Goal: Task Accomplishment & Management: Complete application form

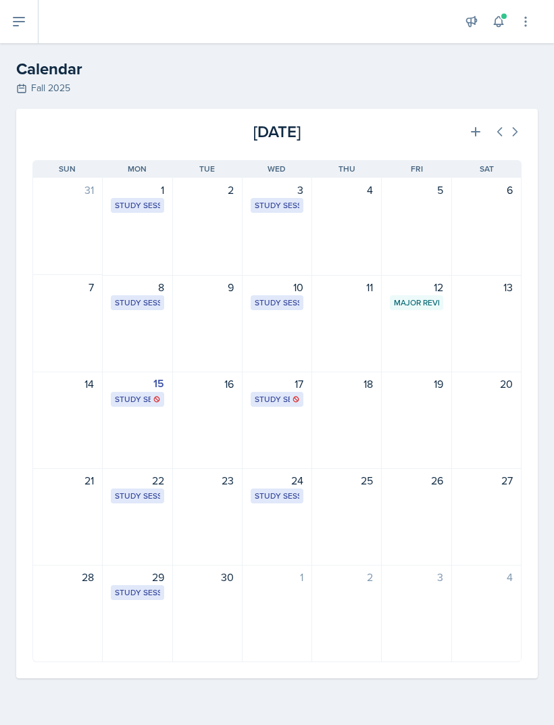
click at [24, 25] on icon at bounding box center [19, 22] width 16 height 16
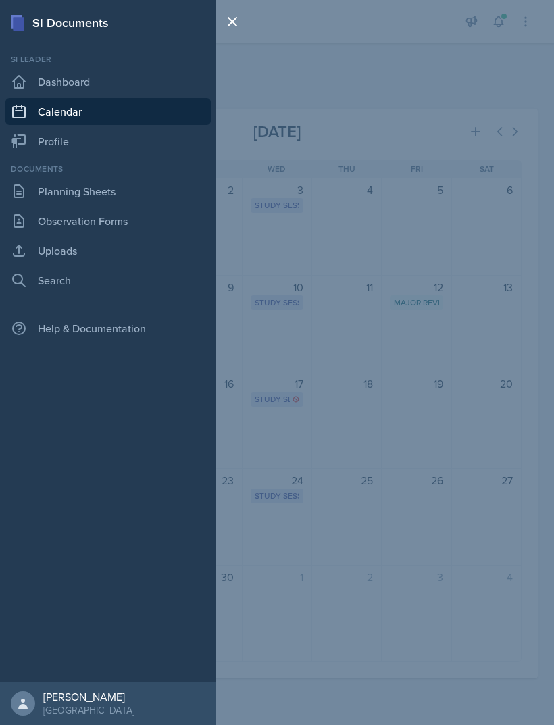
click at [120, 191] on link "Planning Sheets" at bounding box center [107, 191] width 205 height 27
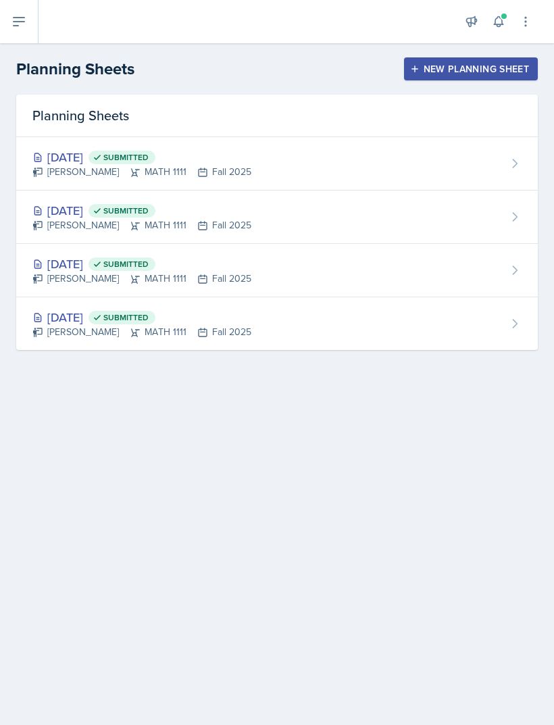
click at [483, 72] on div "New Planning Sheet" at bounding box center [471, 69] width 116 height 11
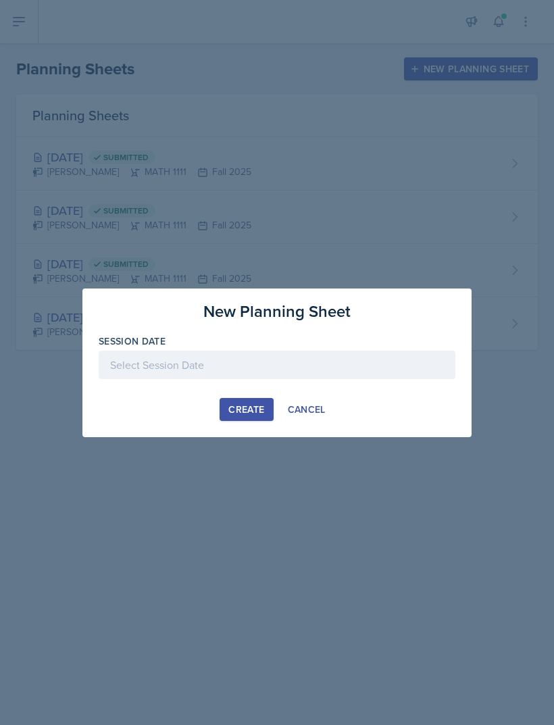
click at [257, 369] on div at bounding box center [277, 365] width 357 height 28
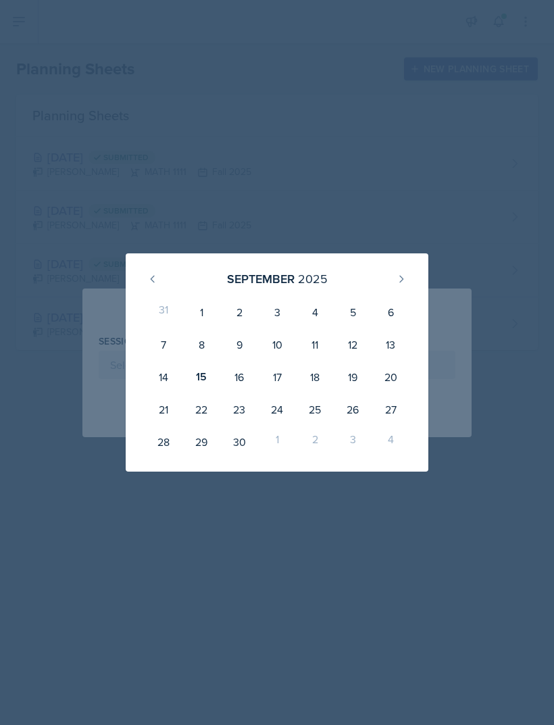
click at [201, 382] on div "15" at bounding box center [201, 377] width 38 height 32
type input "[DATE]"
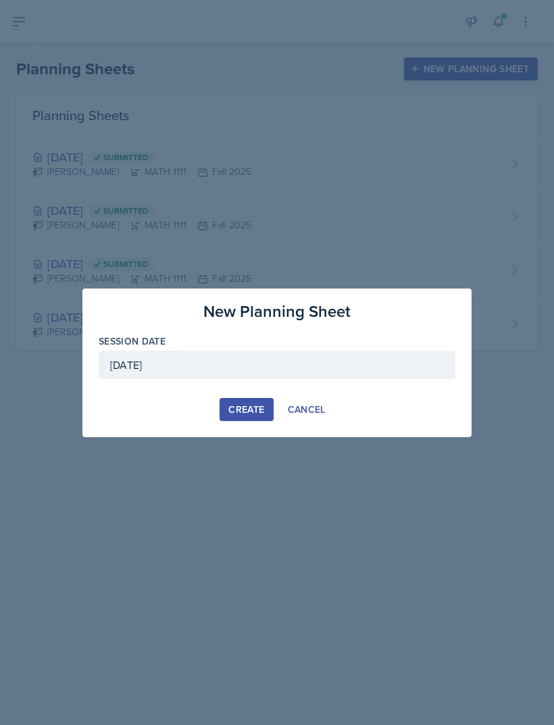
click at [243, 414] on div "Create" at bounding box center [246, 409] width 36 height 11
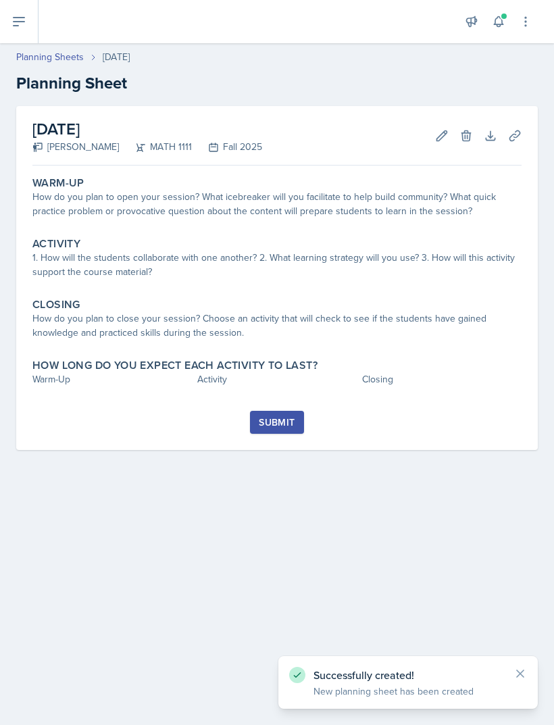
click at [353, 211] on div "How do you plan to open your session? What icebreaker will you facilitate to he…" at bounding box center [276, 204] width 489 height 28
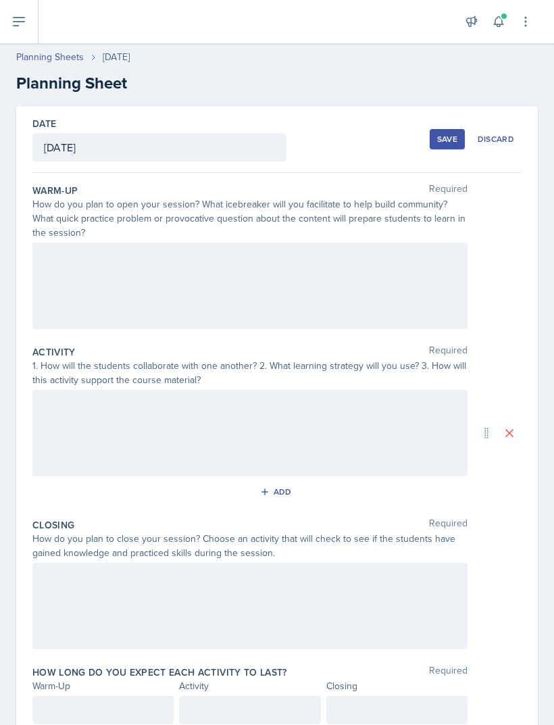
click at [368, 279] on div at bounding box center [249, 286] width 435 height 86
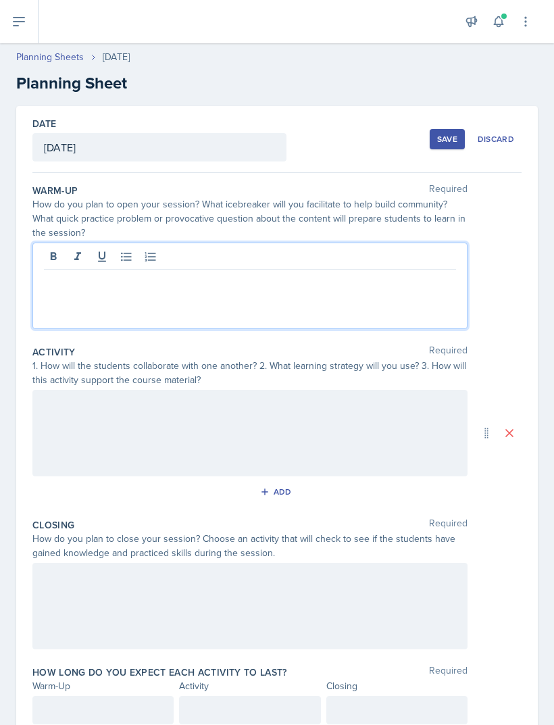
click at [364, 268] on div at bounding box center [250, 258] width 412 height 22
click at [380, 285] on p at bounding box center [250, 280] width 412 height 16
click at [387, 266] on div at bounding box center [250, 258] width 412 height 22
click at [371, 287] on p at bounding box center [250, 280] width 412 height 16
click at [254, 444] on div at bounding box center [249, 433] width 435 height 86
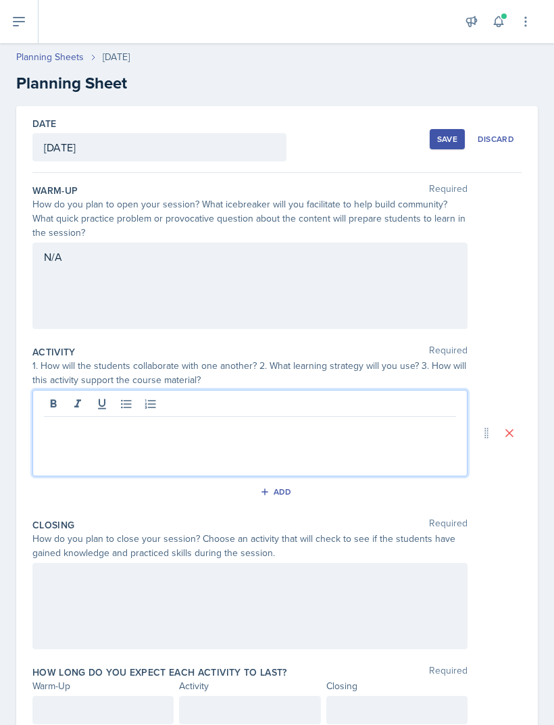
click at [279, 434] on p at bounding box center [250, 428] width 412 height 16
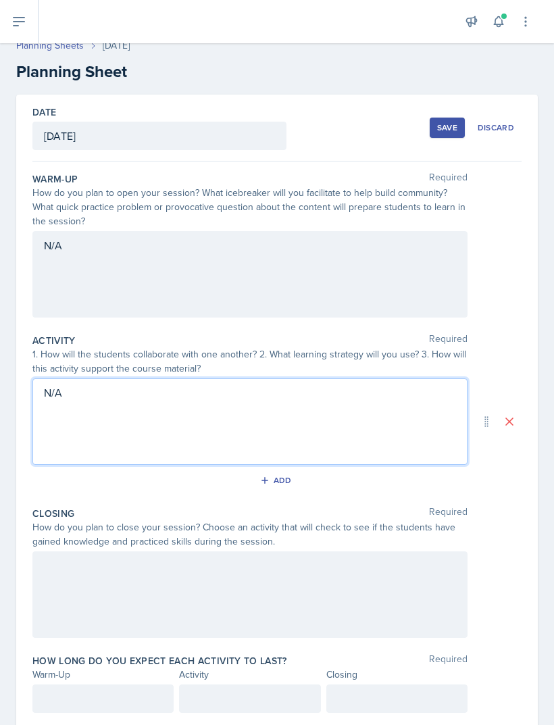
scroll to position [10, 0]
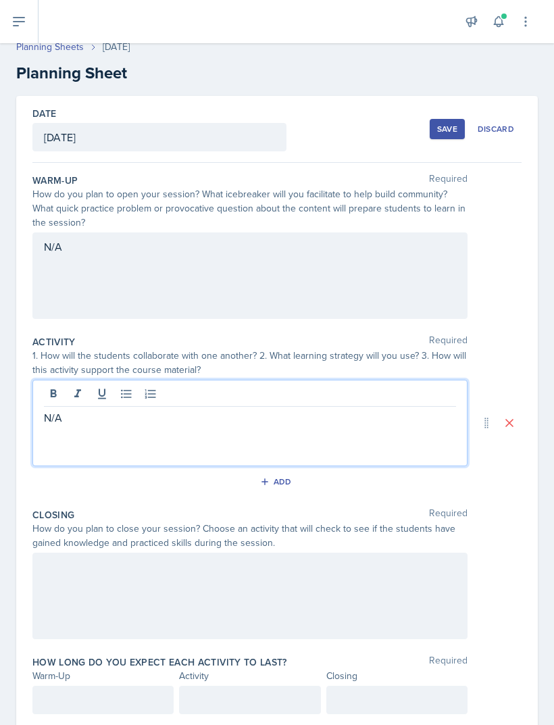
click at [81, 595] on div at bounding box center [249, 596] width 435 height 86
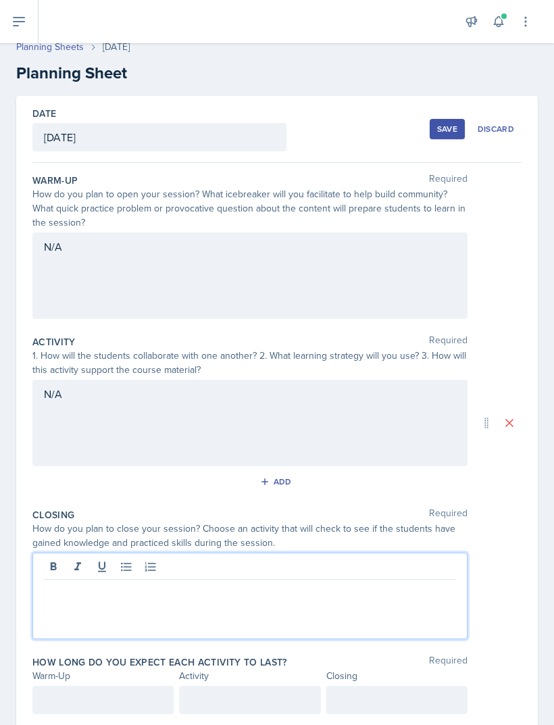
click at [78, 592] on p at bounding box center [250, 590] width 412 height 16
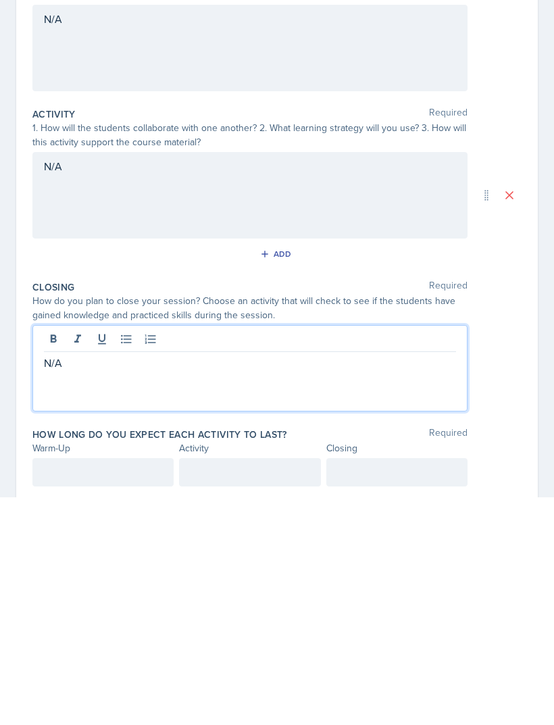
click at [522, 391] on div "Date September 15th, 2025 September 2025 31 1 2 3 4 5 6 7 8 9 10 11 12 13 14 15…" at bounding box center [277, 416] width 522 height 640
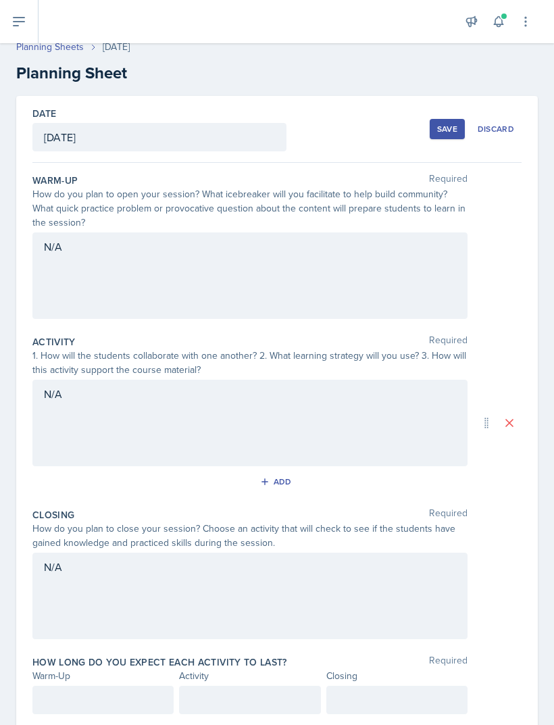
click at [72, 686] on div at bounding box center [102, 700] width 141 height 28
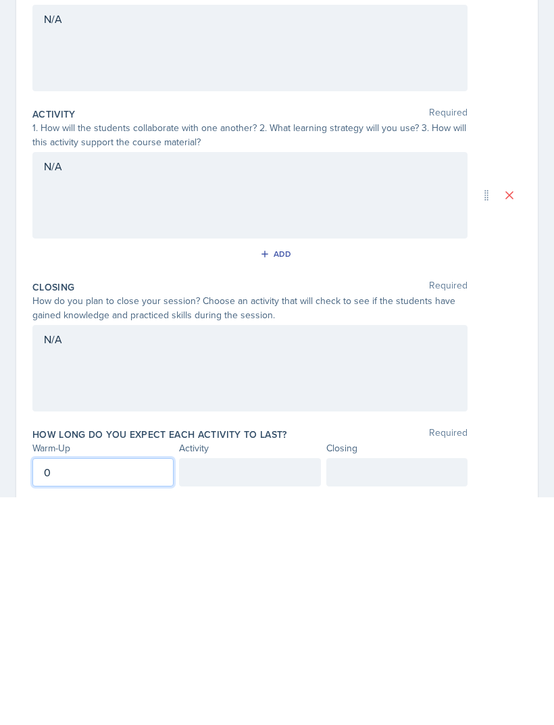
click at [265, 686] on div at bounding box center [249, 700] width 141 height 28
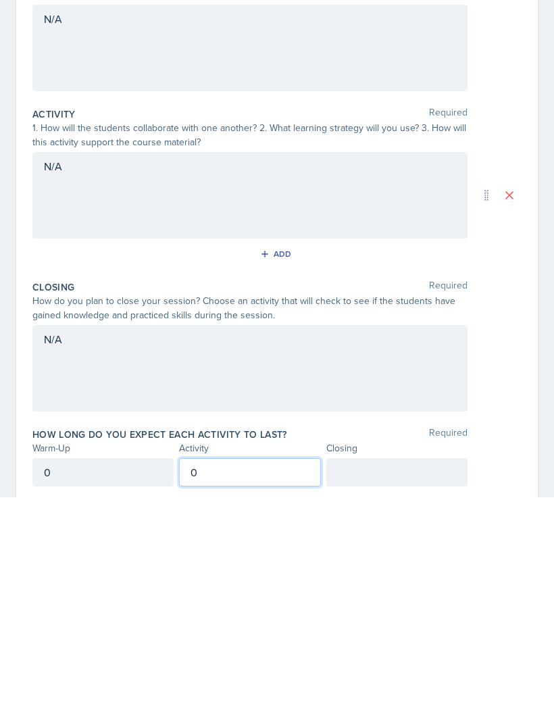
click at [427, 686] on div at bounding box center [396, 700] width 141 height 28
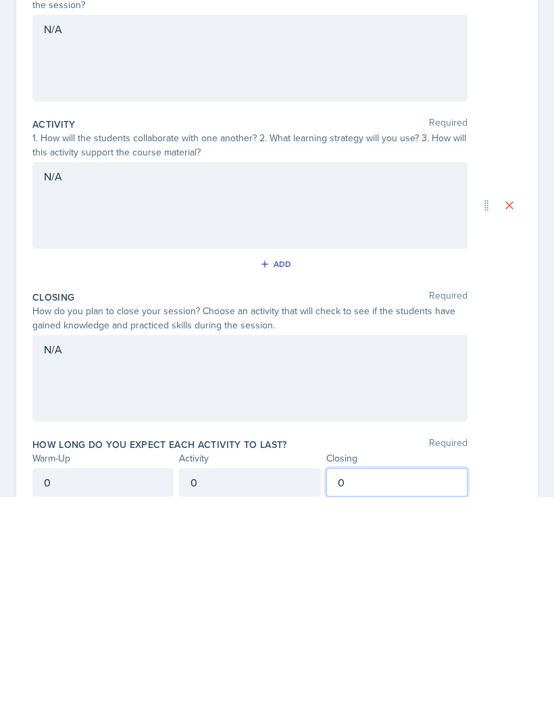
scroll to position [0, 0]
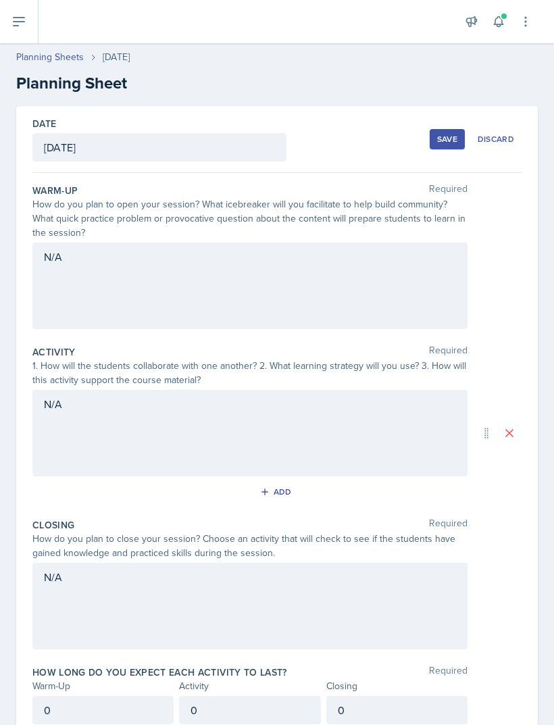
click at [443, 129] on button "Save" at bounding box center [447, 139] width 35 height 20
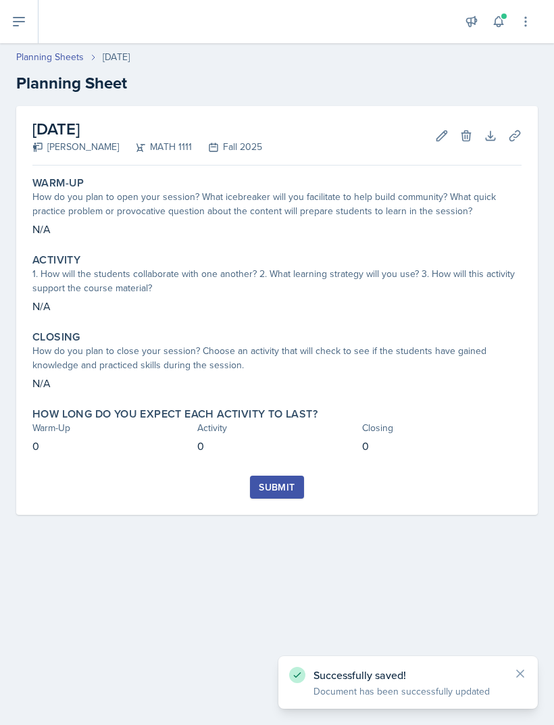
click at [278, 482] on div "Submit" at bounding box center [277, 487] width 36 height 11
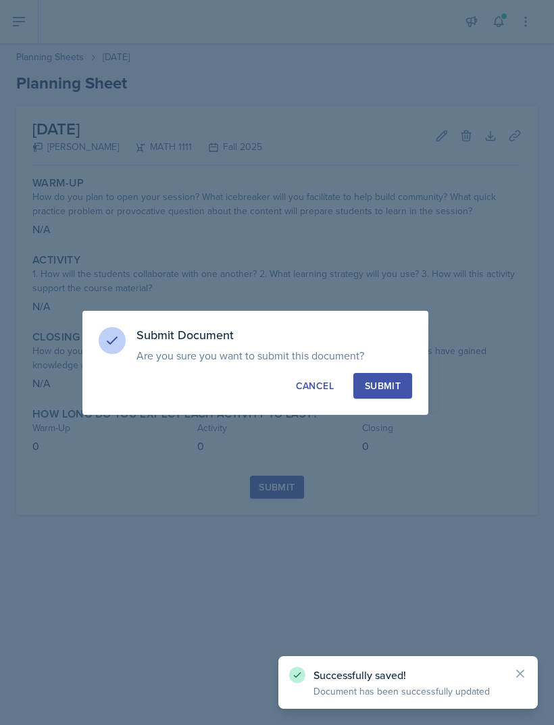
click at [379, 389] on div "Submit" at bounding box center [383, 386] width 36 height 14
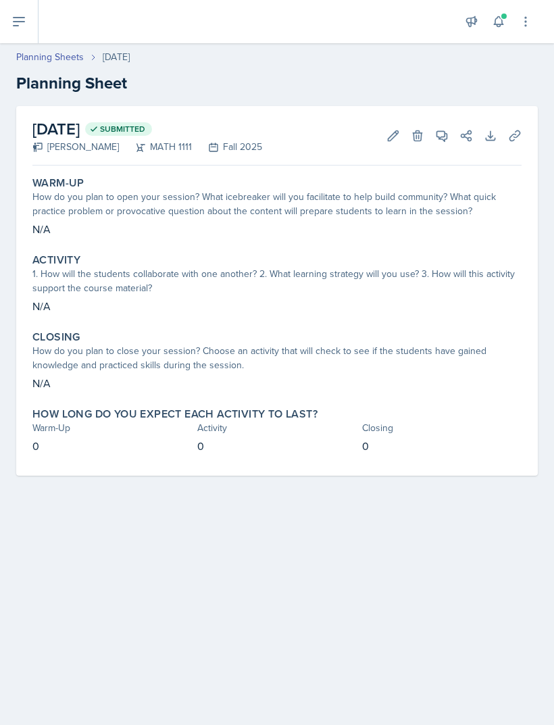
click at [68, 50] on link "Planning Sheets" at bounding box center [50, 57] width 68 height 14
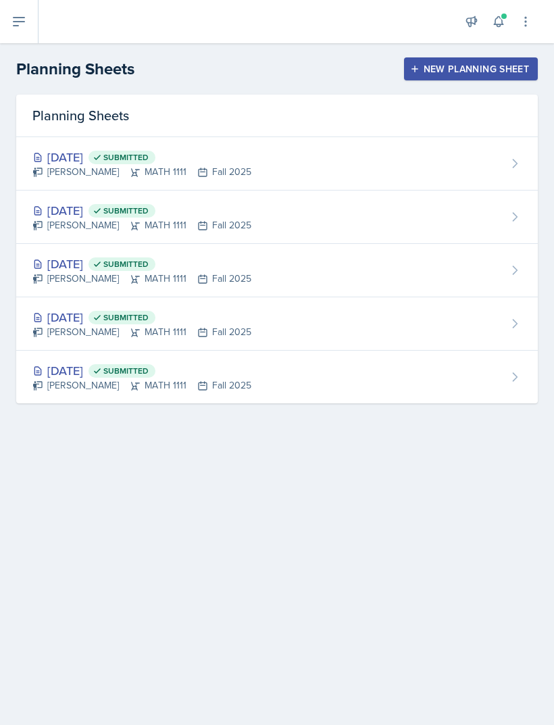
click at [455, 77] on button "New Planning Sheet" at bounding box center [471, 68] width 134 height 23
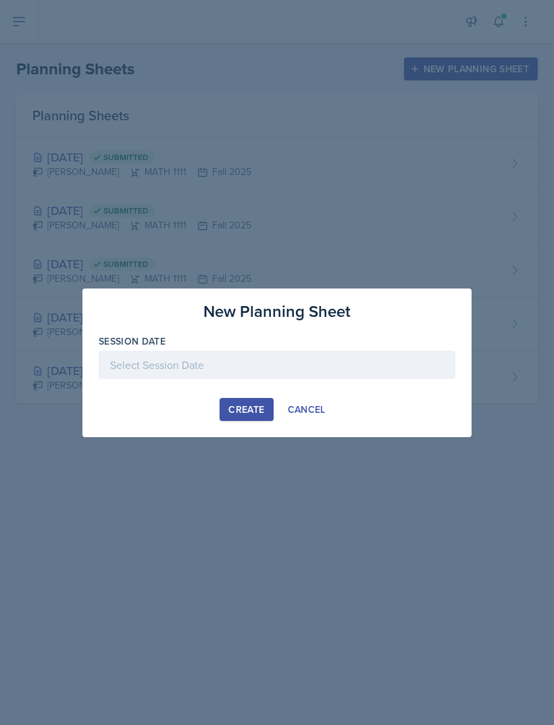
click at [288, 408] on div "Cancel" at bounding box center [307, 409] width 38 height 11
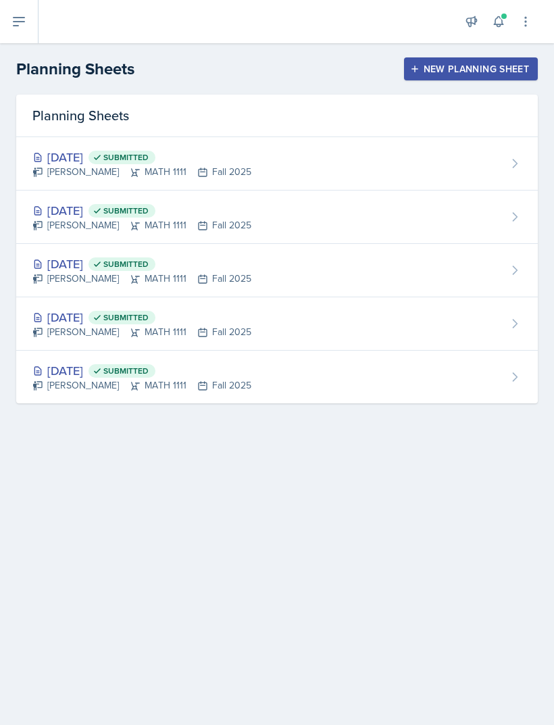
click at [487, 78] on button "New Planning Sheet" at bounding box center [471, 68] width 134 height 23
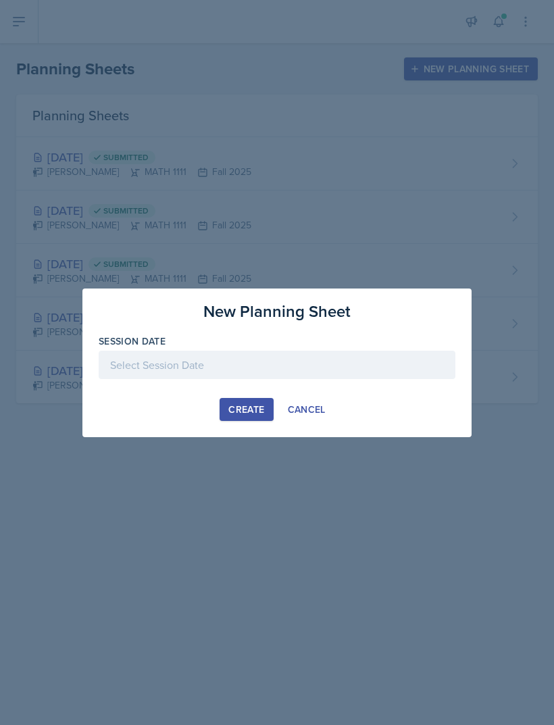
click at [215, 412] on div "Create Cancel" at bounding box center [277, 409] width 357 height 23
click at [189, 406] on div "Create Cancel" at bounding box center [277, 409] width 357 height 23
click at [272, 412] on button "Create" at bounding box center [246, 409] width 53 height 23
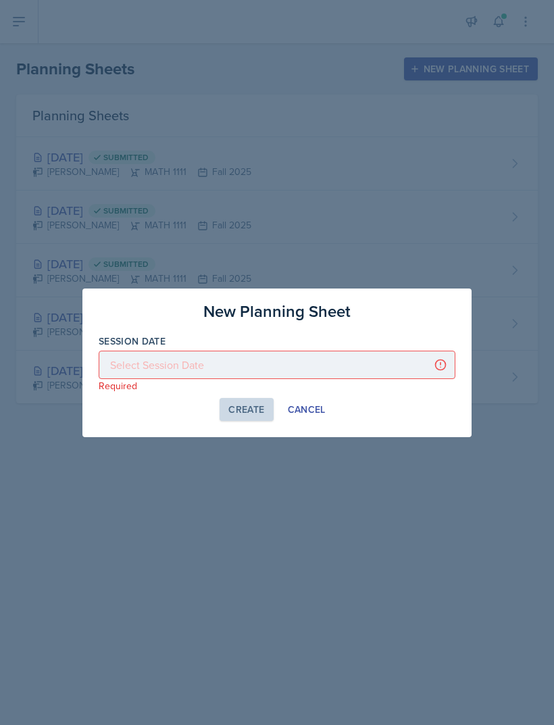
click at [309, 420] on button "Cancel" at bounding box center [306, 409] width 55 height 23
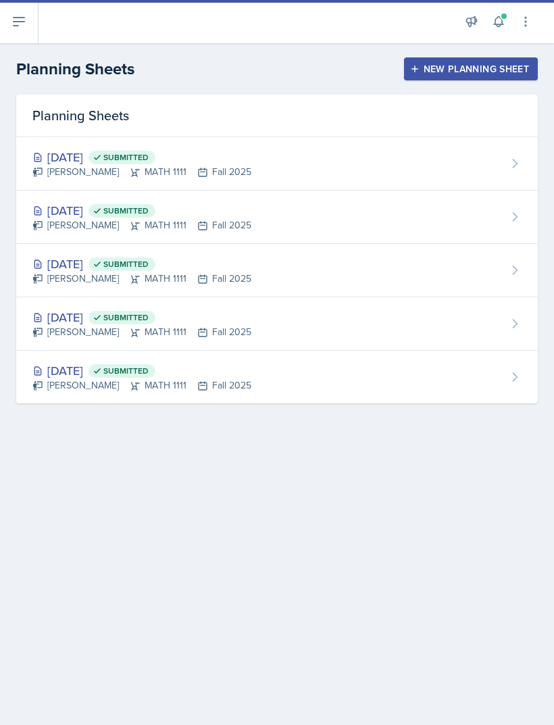
click at [480, 74] on div "New Planning Sheet" at bounding box center [471, 69] width 116 height 11
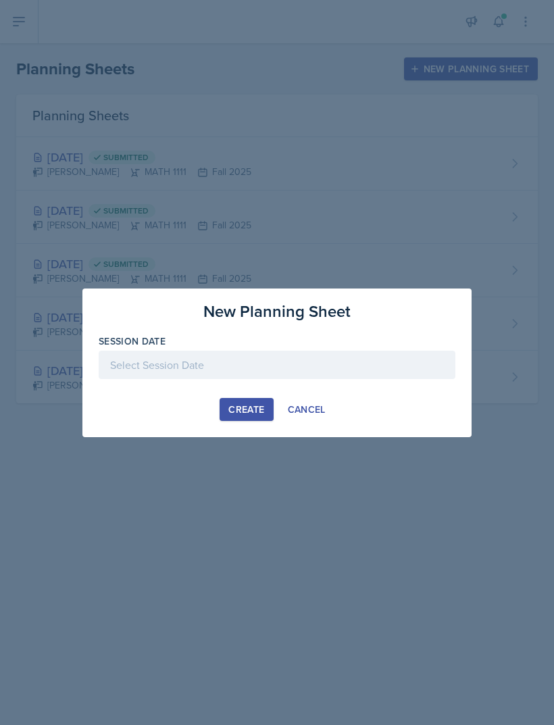
click at [231, 370] on div at bounding box center [277, 365] width 357 height 28
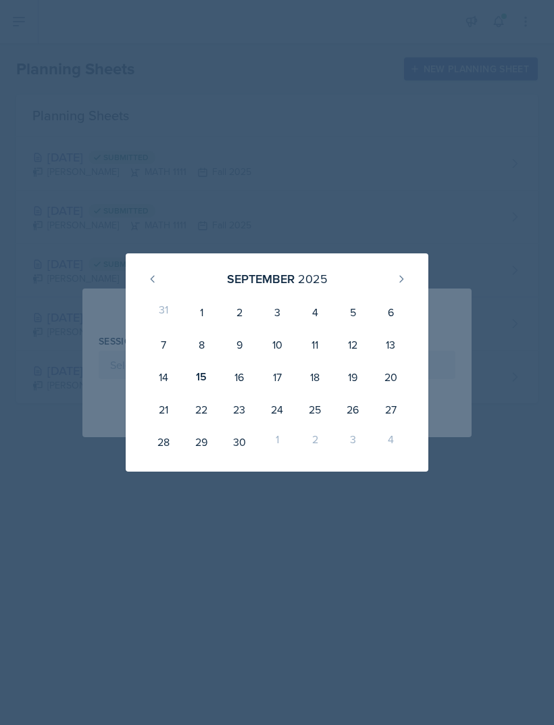
click at [278, 380] on div "17" at bounding box center [277, 377] width 38 height 32
type input "[DATE]"
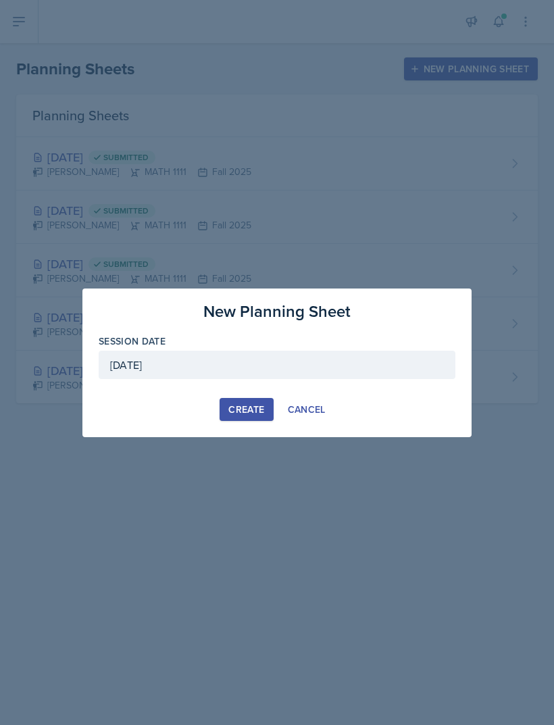
click at [250, 412] on div "Create" at bounding box center [246, 409] width 36 height 11
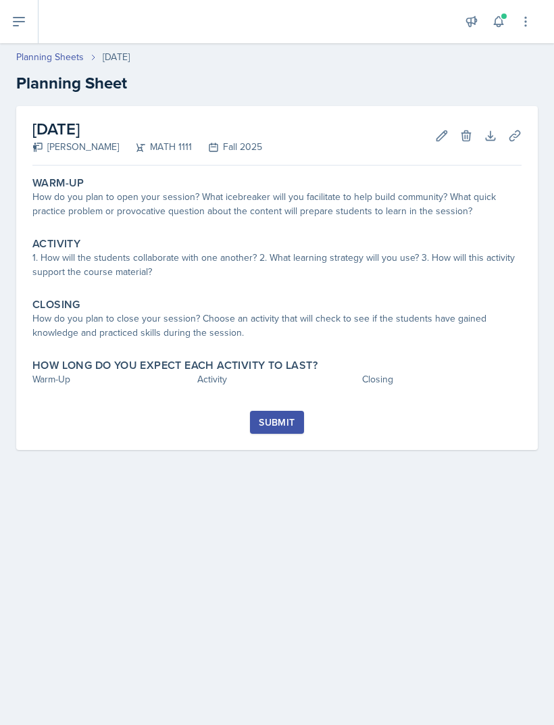
click at [441, 204] on div "How do you plan to open your session? What icebreaker will you facilitate to he…" at bounding box center [276, 204] width 489 height 28
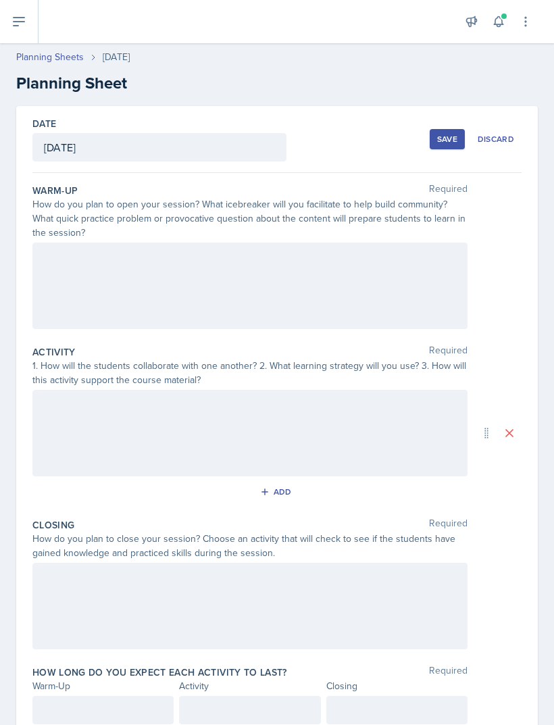
click at [373, 284] on div at bounding box center [249, 286] width 435 height 86
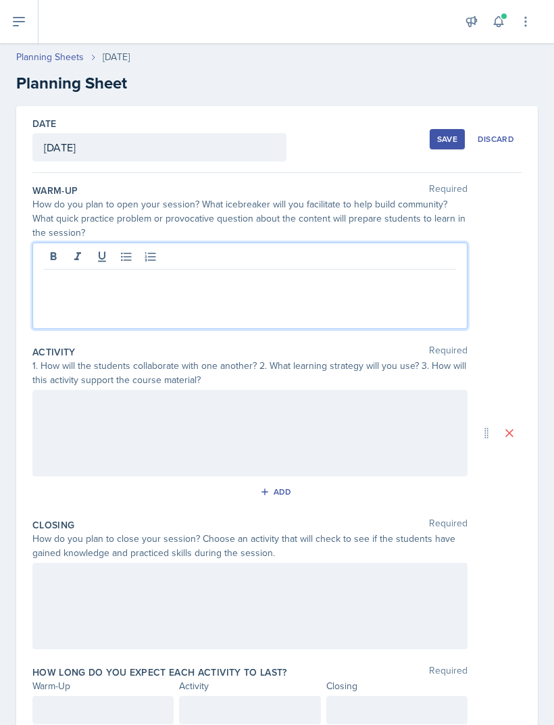
click at [399, 287] on p at bounding box center [250, 280] width 412 height 16
click at [316, 426] on div at bounding box center [249, 433] width 435 height 86
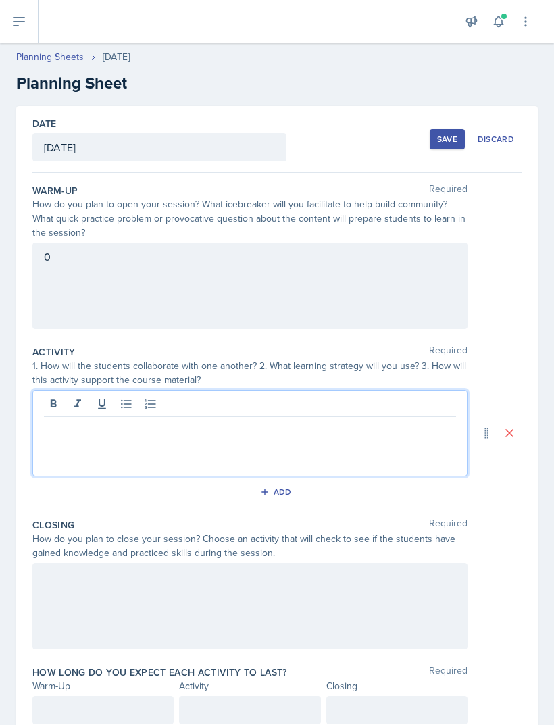
click at [345, 449] on div at bounding box center [249, 433] width 435 height 86
click at [396, 435] on p at bounding box center [250, 428] width 412 height 16
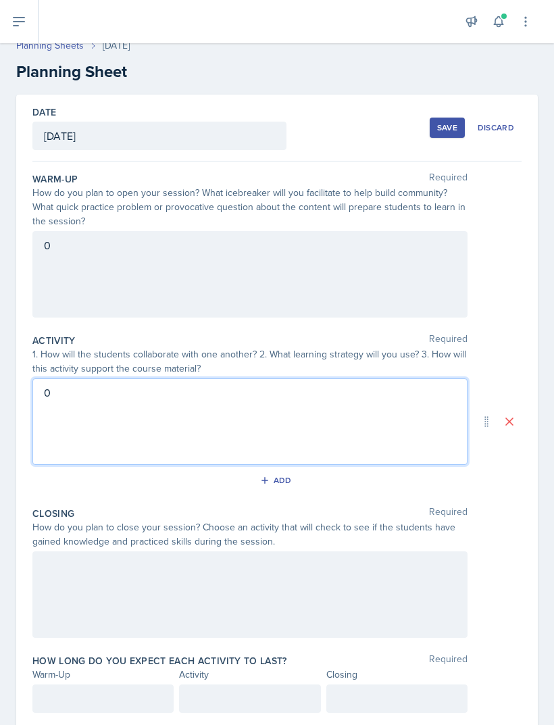
scroll to position [10, 0]
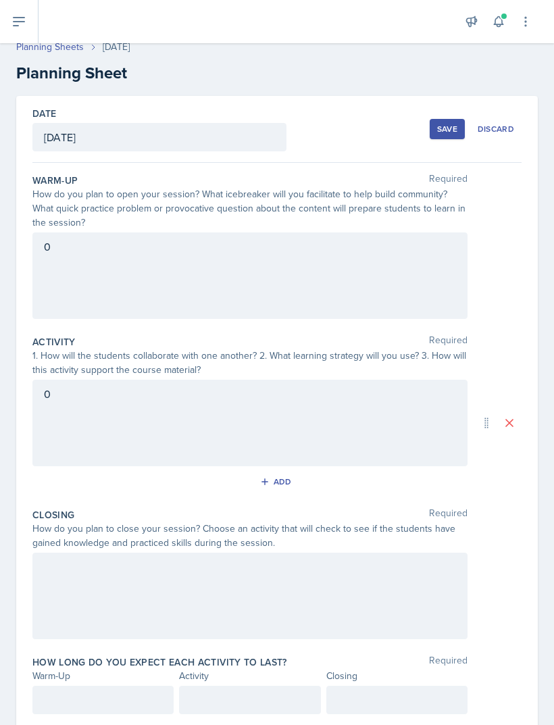
click at [343, 605] on div at bounding box center [249, 596] width 435 height 86
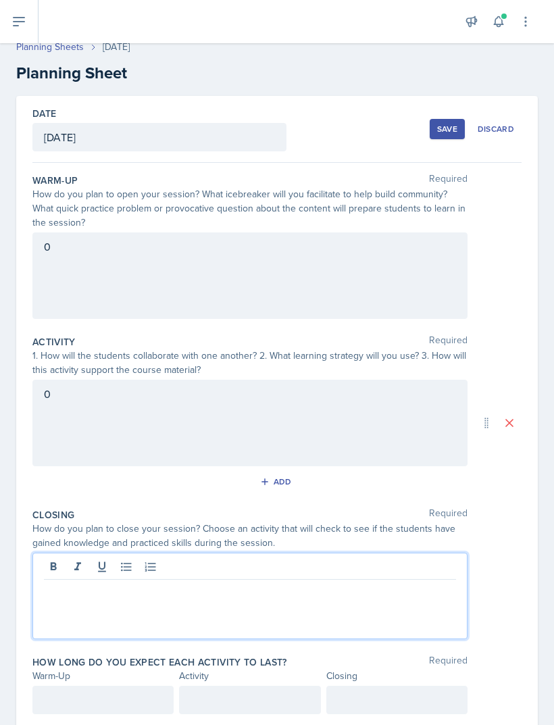
click at [364, 596] on p at bounding box center [250, 590] width 412 height 16
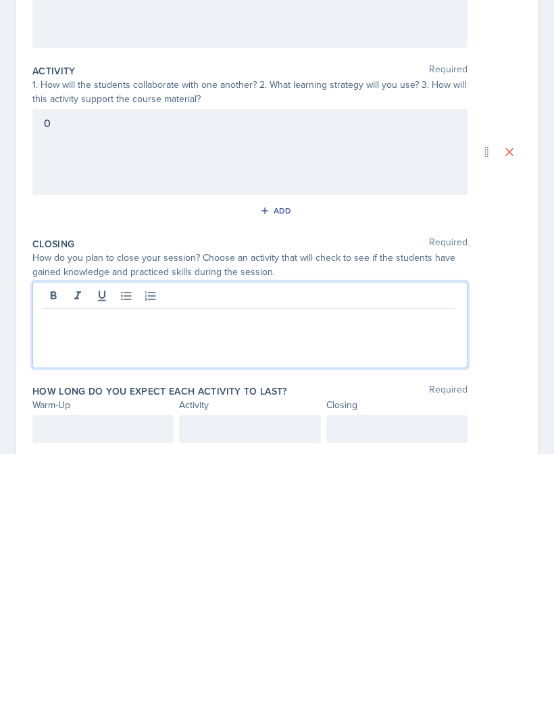
scroll to position [43, 0]
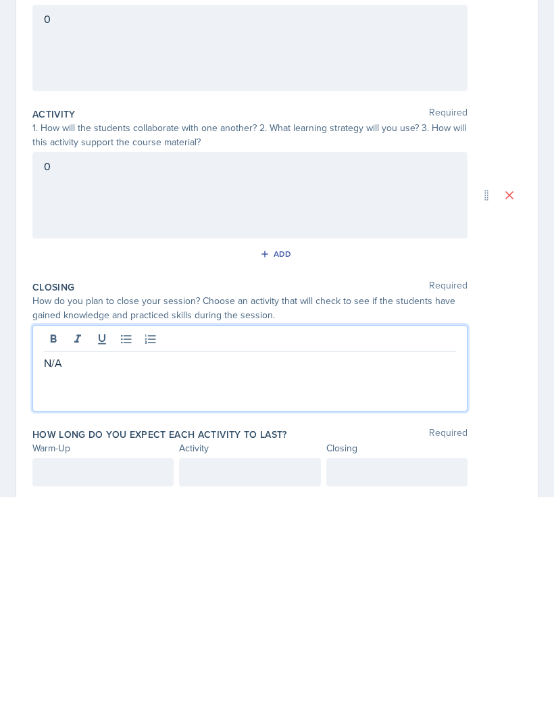
click at [231, 380] on div "0" at bounding box center [249, 423] width 435 height 86
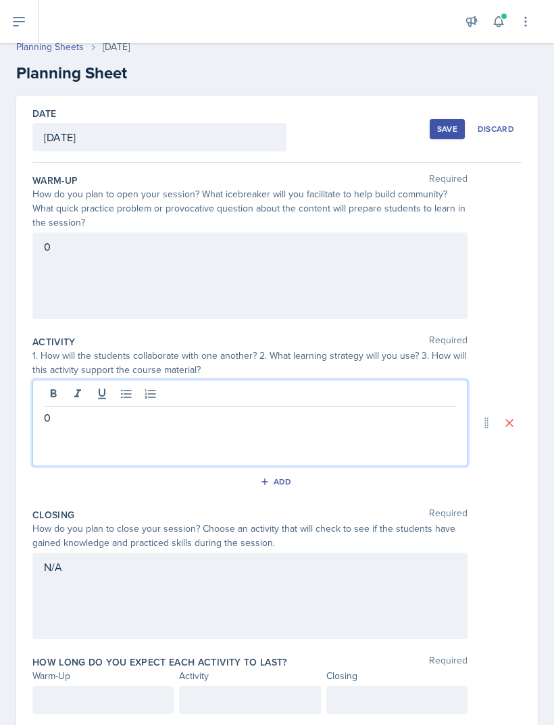
click at [218, 409] on p "0" at bounding box center [250, 417] width 412 height 16
click at [309, 232] on div "0" at bounding box center [249, 275] width 435 height 86
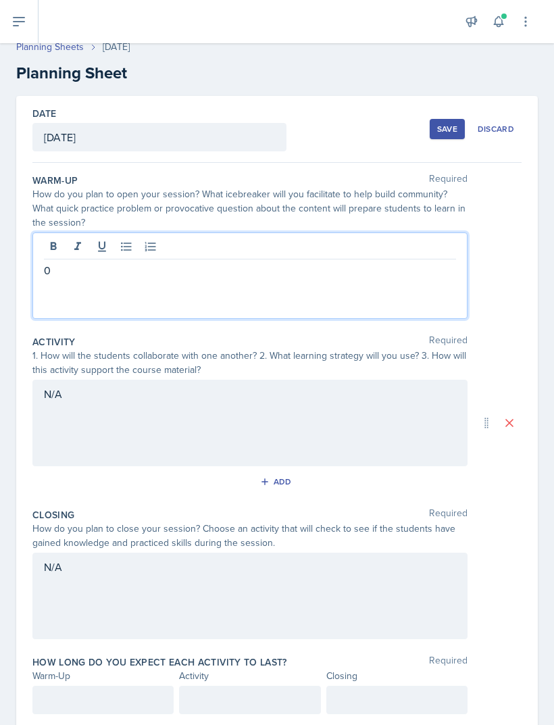
click at [304, 253] on div "0" at bounding box center [249, 275] width 435 height 86
click at [414, 252] on div "0" at bounding box center [249, 275] width 435 height 86
click at [370, 262] on p "0" at bounding box center [250, 270] width 412 height 16
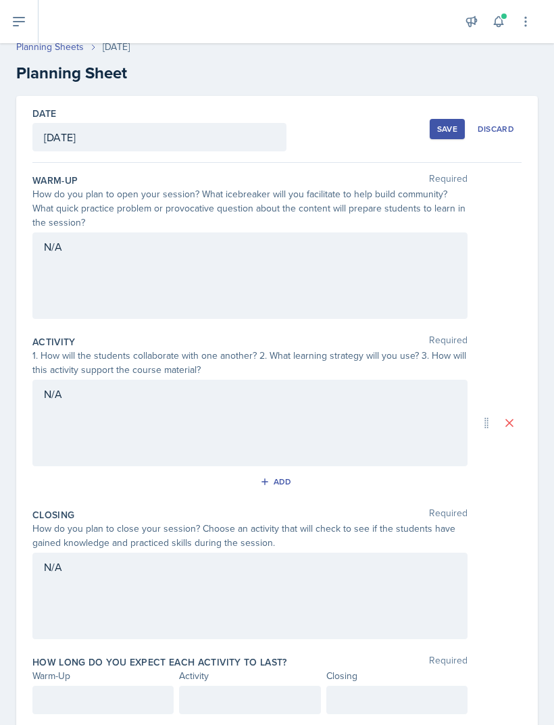
click at [78, 686] on div at bounding box center [102, 700] width 141 height 28
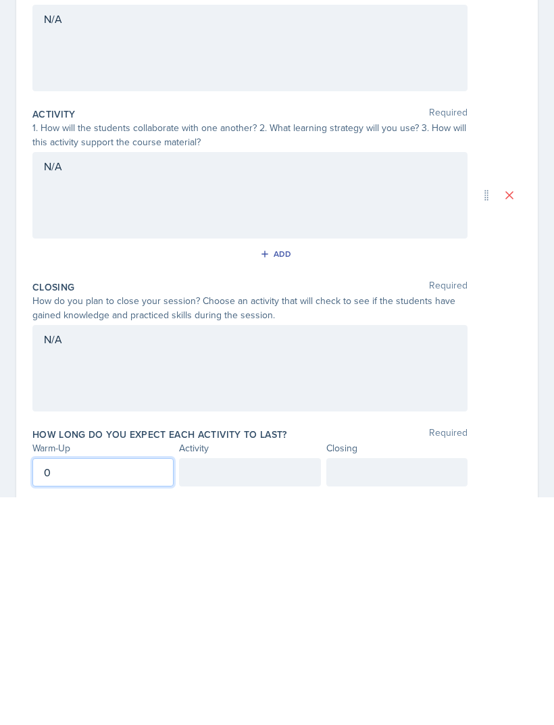
click at [278, 686] on div at bounding box center [249, 700] width 141 height 28
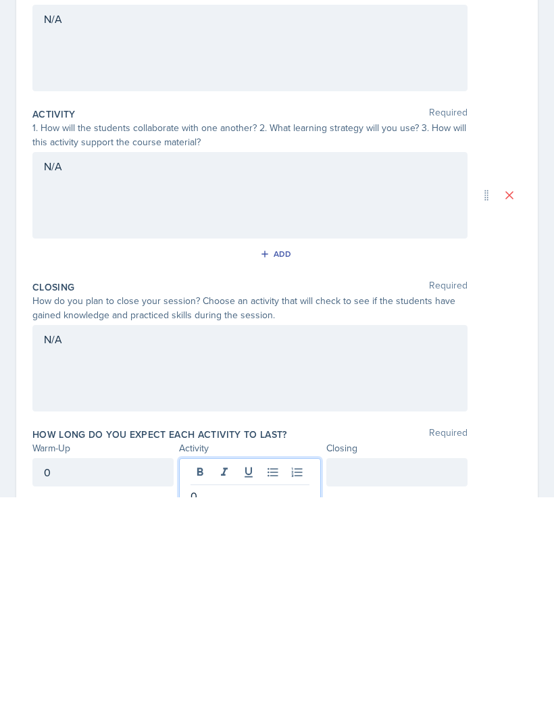
click at [409, 686] on div at bounding box center [396, 700] width 141 height 28
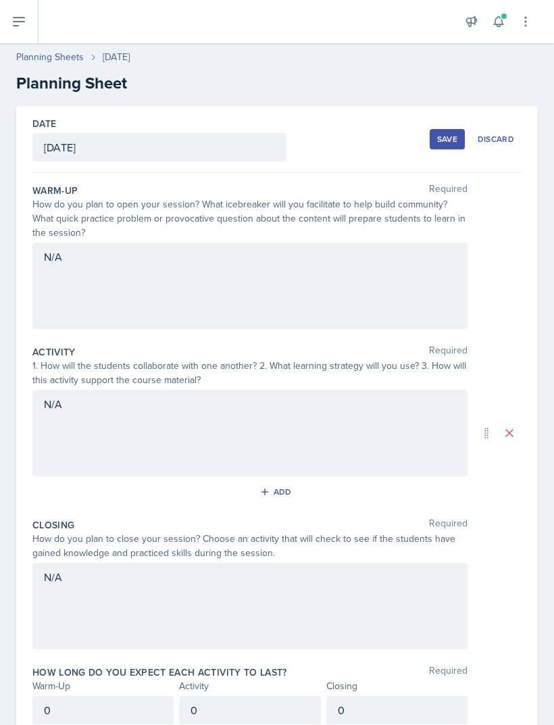
scroll to position [0, 0]
click at [445, 134] on div "Save" at bounding box center [447, 139] width 20 height 11
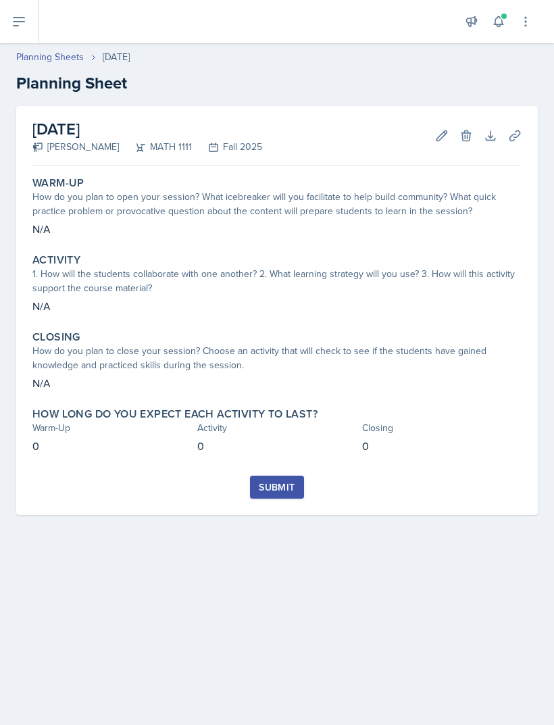
click at [287, 482] on div "Submit" at bounding box center [277, 487] width 36 height 11
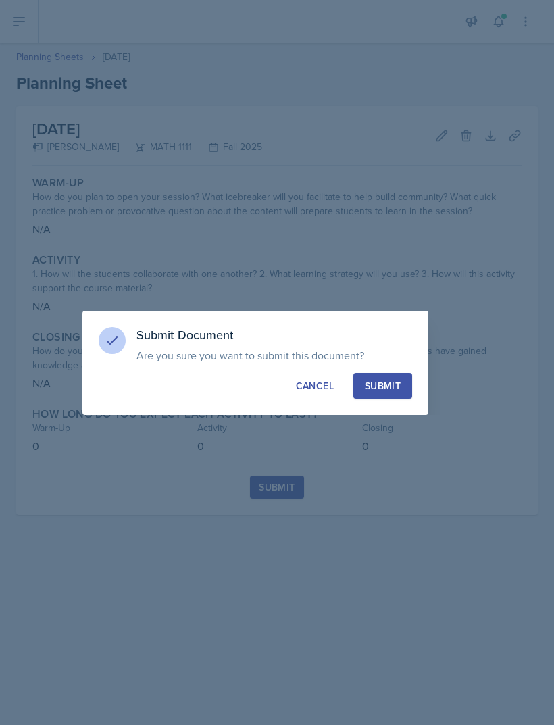
click at [385, 384] on div "Submit" at bounding box center [383, 386] width 36 height 14
